Goal: Check status: Check status

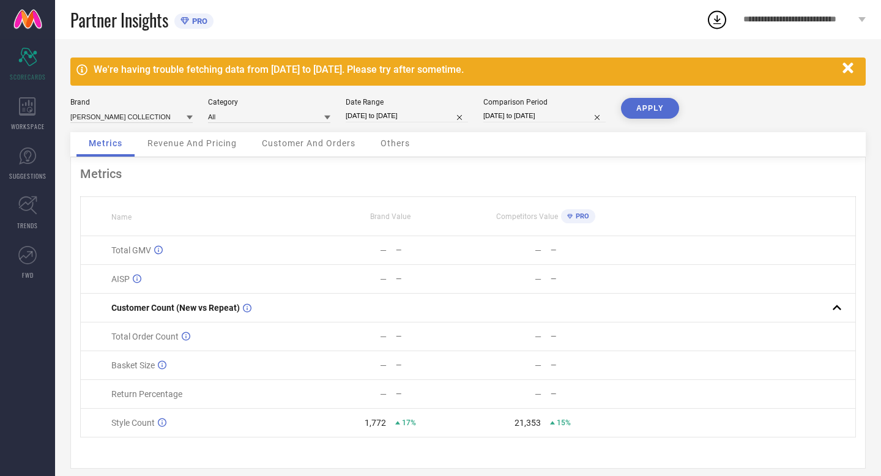
click at [431, 116] on input "[DATE] to [DATE]" at bounding box center [407, 115] width 122 height 13
select select "8"
select select "2025"
select select "9"
select select "2025"
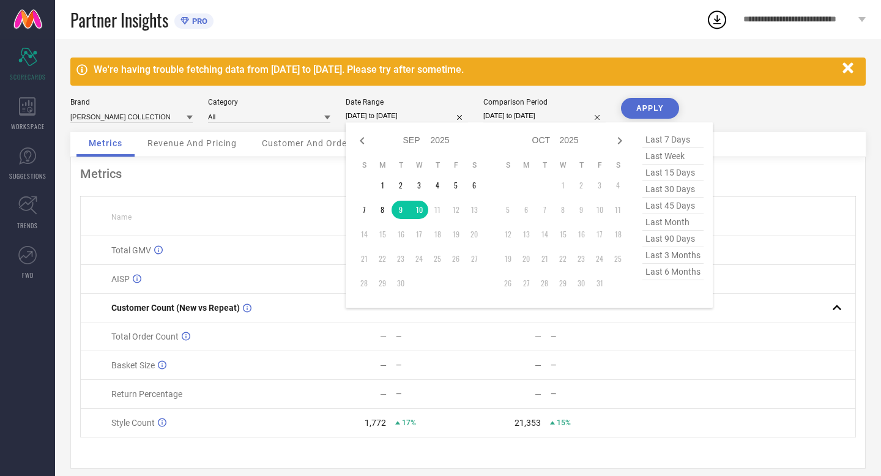
click at [654, 109] on button "APPLY" at bounding box center [650, 108] width 58 height 21
